Goal: Find specific page/section: Find specific page/section

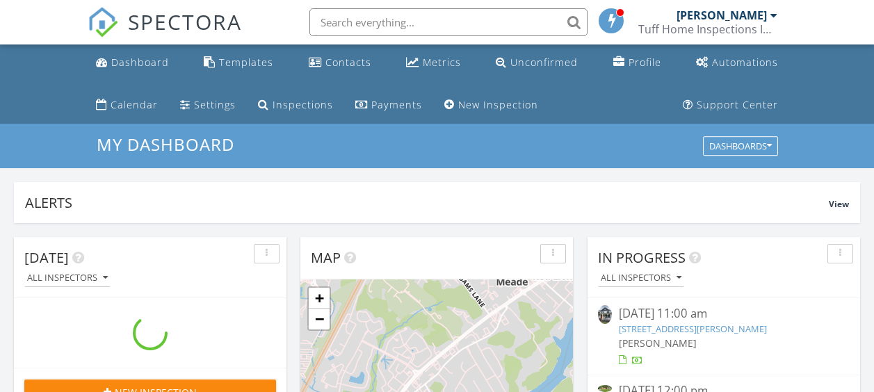
scroll to position [1287, 895]
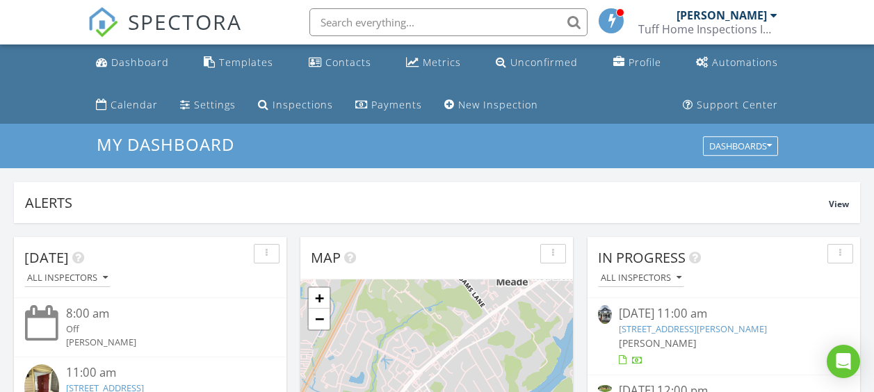
click at [417, 22] on input "text" at bounding box center [448, 22] width 278 height 28
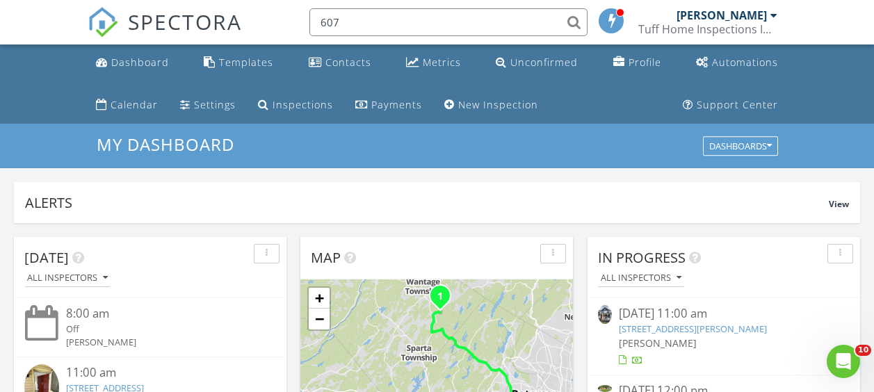
scroll to position [0, 0]
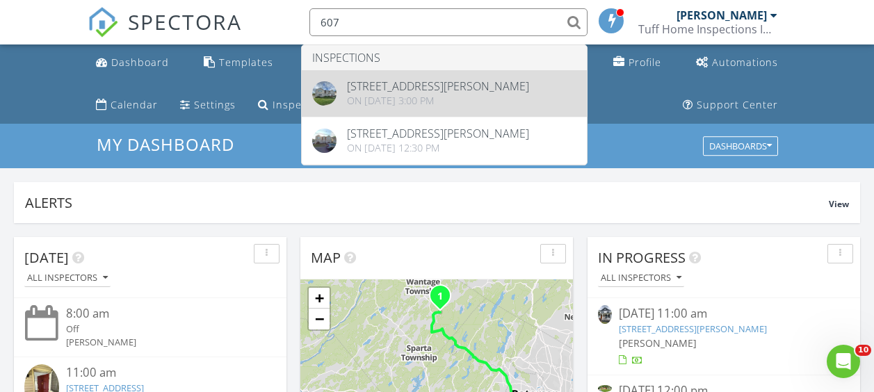
type input "607"
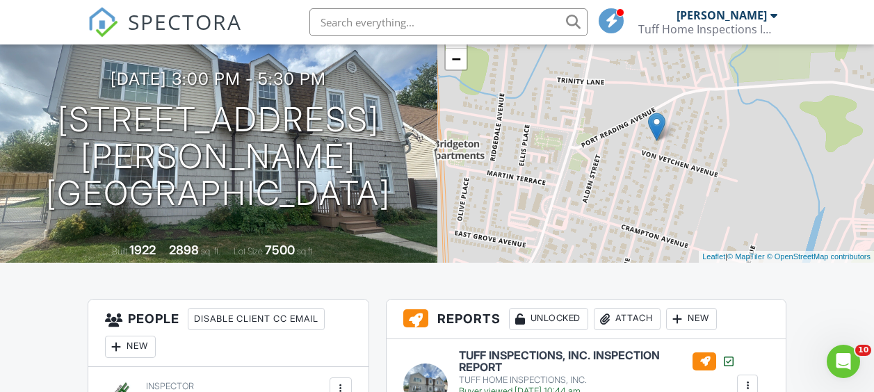
scroll to position [150, 0]
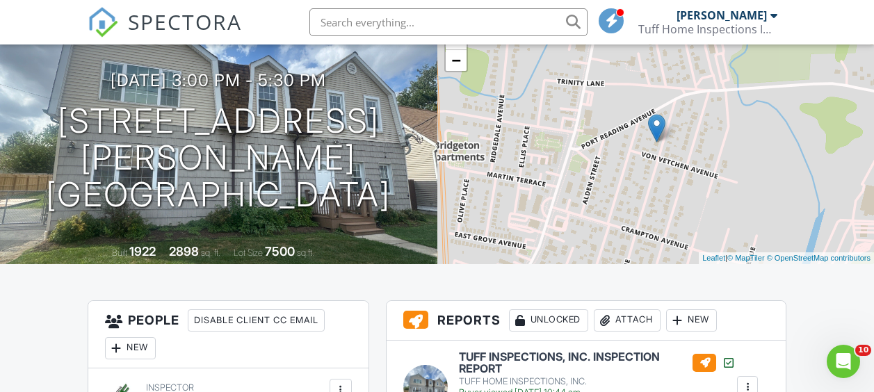
click at [399, 19] on input "text" at bounding box center [448, 22] width 278 height 28
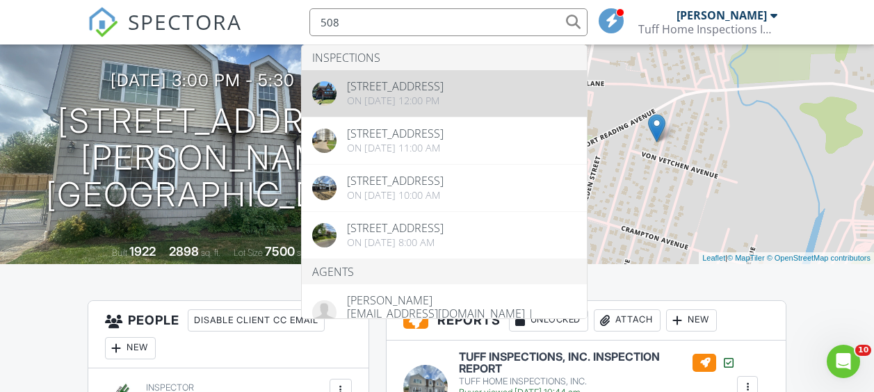
type input "508"
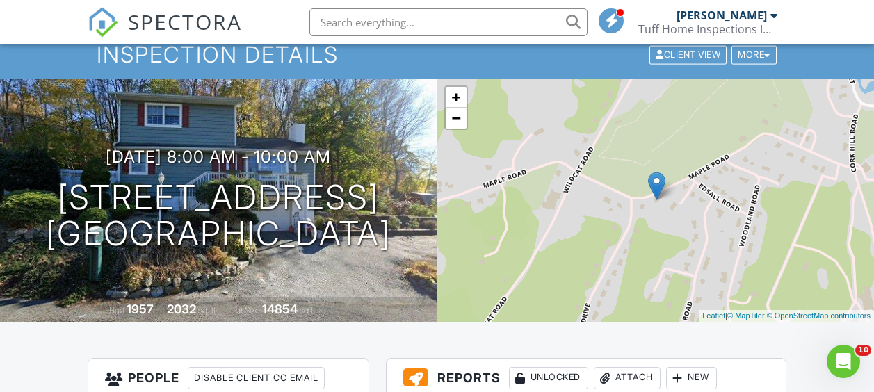
scroll to position [92, 0]
click at [346, 26] on input "text" at bounding box center [448, 22] width 278 height 28
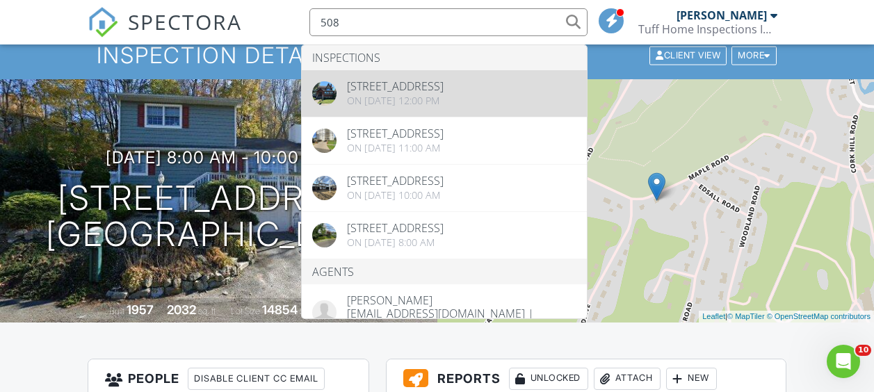
type input "508"
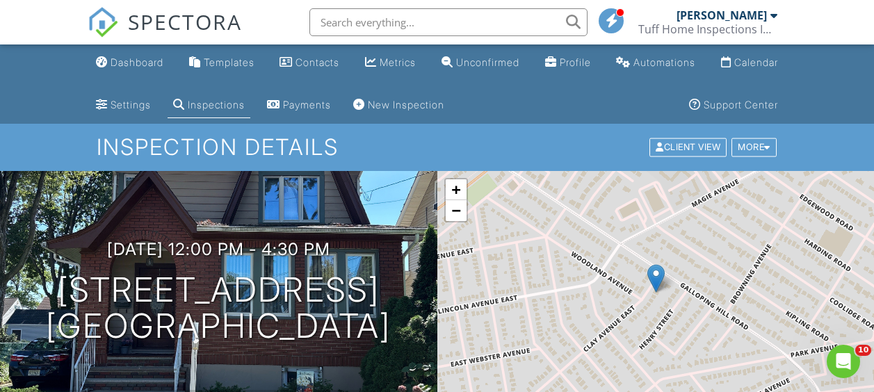
click at [377, 22] on input "text" at bounding box center [448, 22] width 278 height 28
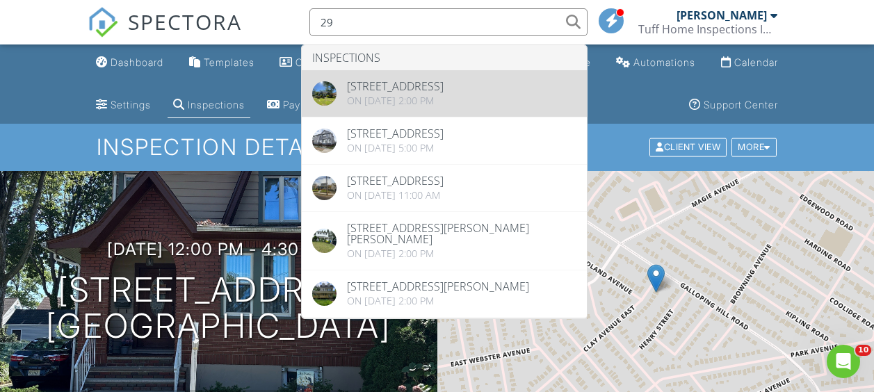
type input "29"
